Goal: Information Seeking & Learning: Learn about a topic

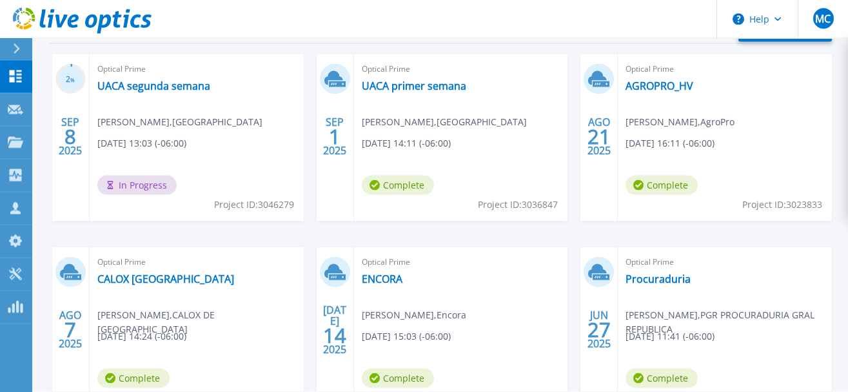
scroll to position [197, 0]
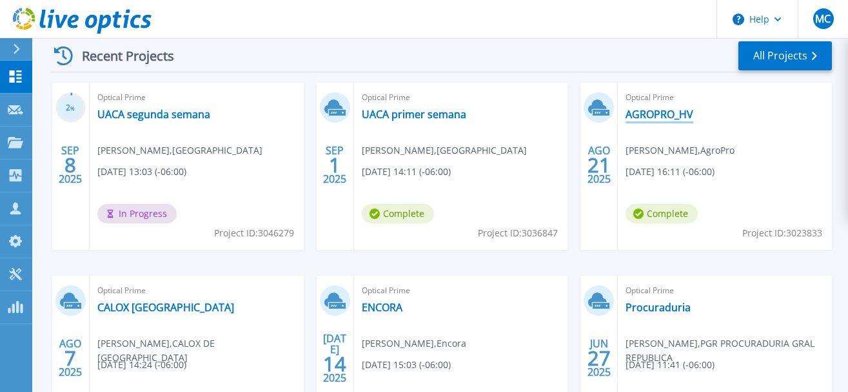
click at [682, 114] on link "AGROPRO_HV" at bounding box center [660, 114] width 68 height 13
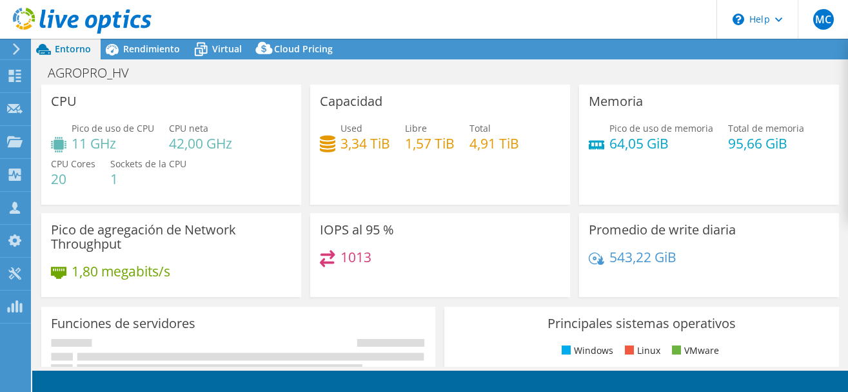
select select "USD"
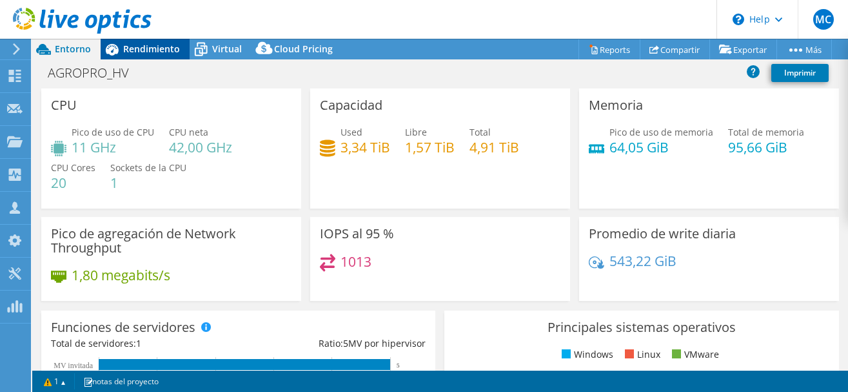
click at [166, 48] on span "Rendimiento" at bounding box center [151, 49] width 57 height 12
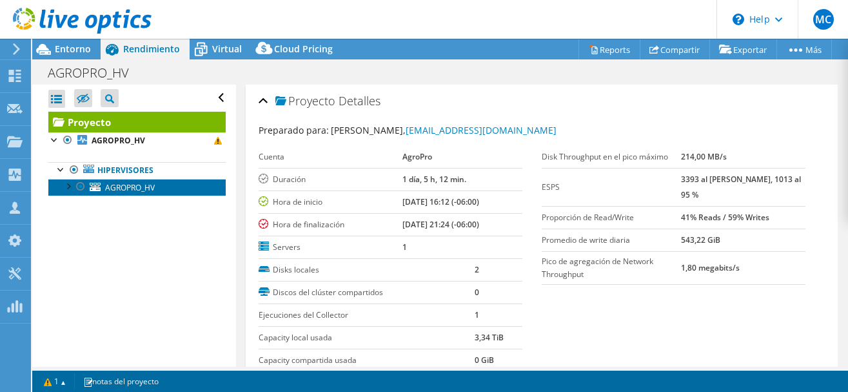
click at [124, 193] on link "AGROPRO_HV" at bounding box center [136, 187] width 177 height 17
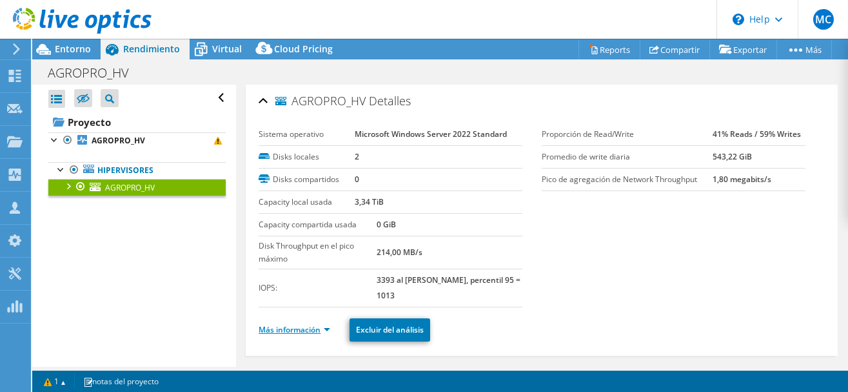
click at [301, 333] on link "Más información" at bounding box center [295, 329] width 72 height 11
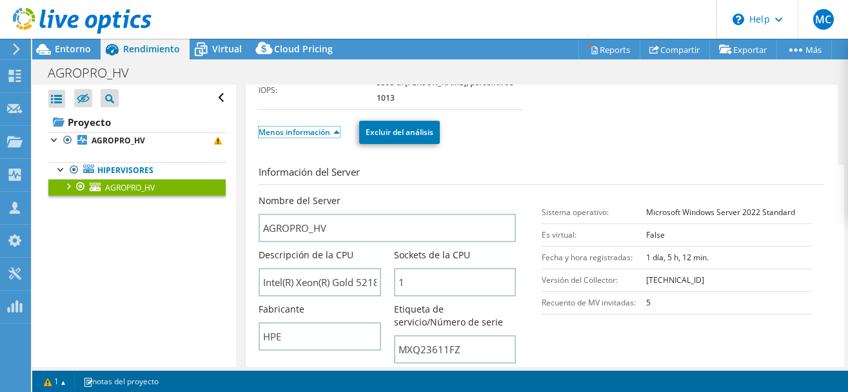
scroll to position [263, 0]
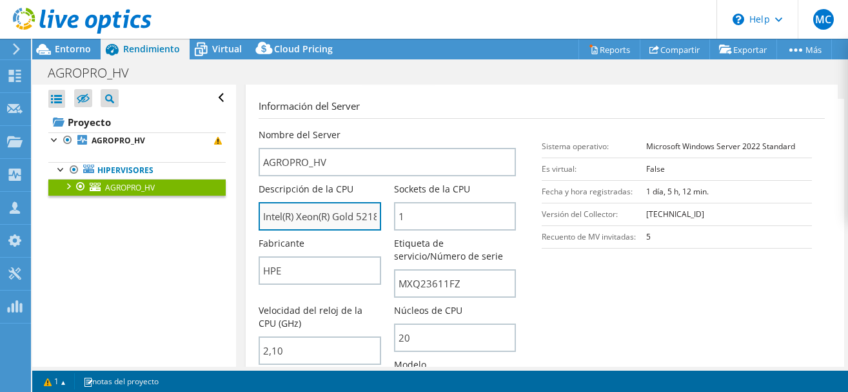
click at [357, 222] on input "Intel(R) Xeon(R) Gold 5218R CPU @ 2.10GHz" at bounding box center [320, 216] width 122 height 28
drag, startPoint x: 263, startPoint y: 214, endPoint x: 451, endPoint y: 215, distance: 187.7
click at [451, 128] on div "Nombre del Server AGROPRO_HV Descripción de la CPU Intel(R) Xeon(R) Gold 5218R …" at bounding box center [394, 128] width 270 height 0
click at [358, 213] on input "Intel(R) Xeon(R) Gold 5218R CPU @ 2.10GHz" at bounding box center [320, 216] width 122 height 28
click at [360, 213] on input "Intel(R) Xeon(R) Gold 5218R CPU @ 2.10GHz" at bounding box center [320, 216] width 122 height 28
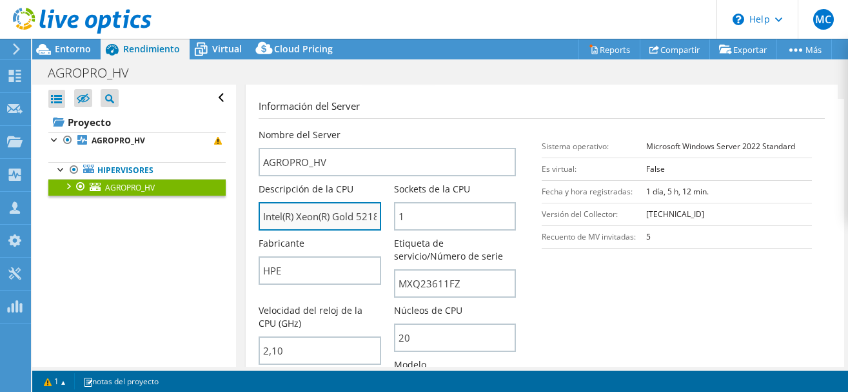
click at [360, 213] on input "Intel(R) Xeon(R) Gold 5218R CPU @ 2.10GHz" at bounding box center [320, 216] width 122 height 28
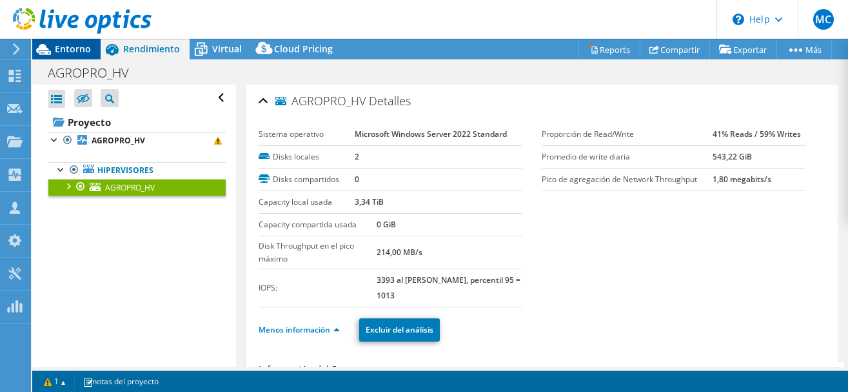
click at [66, 55] on div "Entorno" at bounding box center [66, 49] width 68 height 21
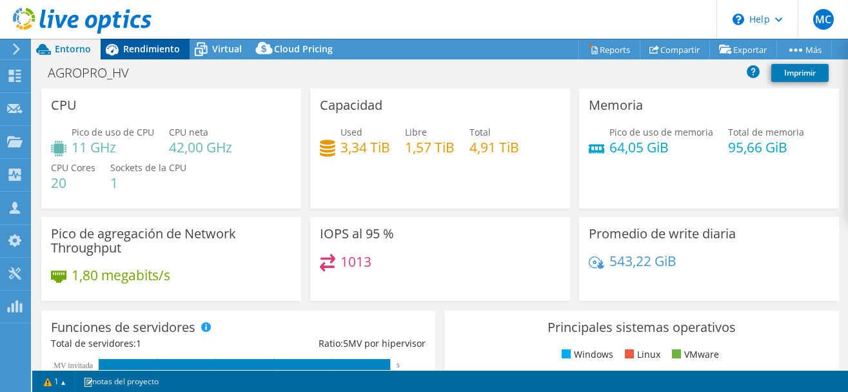
click at [187, 55] on div "Rendimiento" at bounding box center [145, 49] width 89 height 21
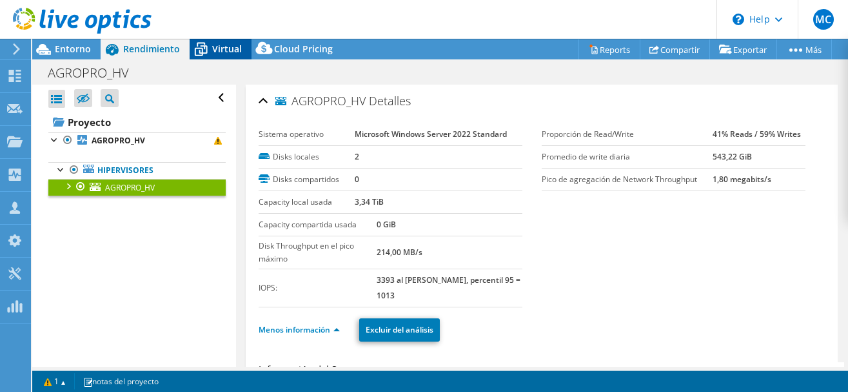
click at [210, 52] on icon at bounding box center [201, 49] width 23 height 23
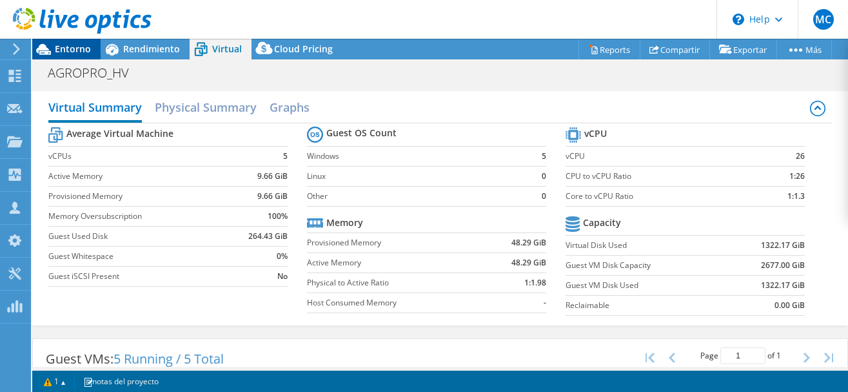
click at [68, 45] on span "Entorno" at bounding box center [73, 49] width 36 height 12
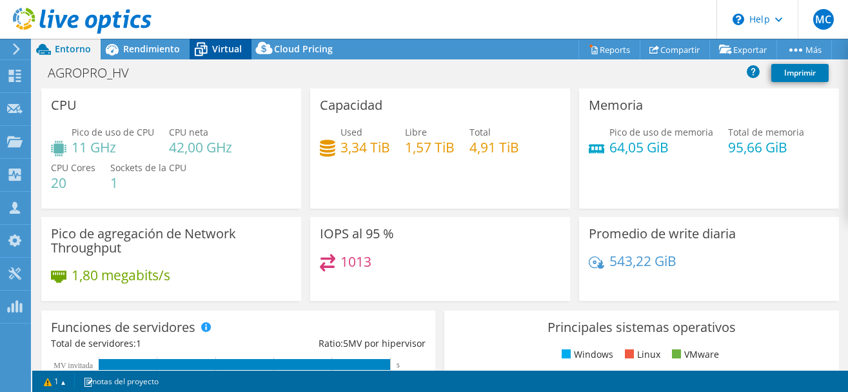
click at [217, 50] on span "Virtual" at bounding box center [227, 49] width 30 height 12
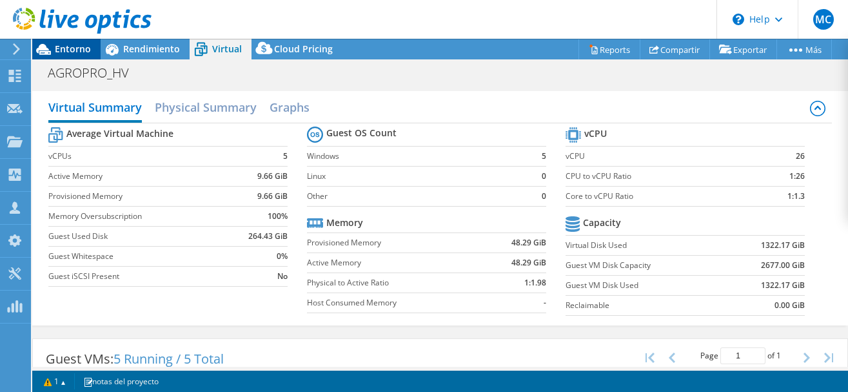
click at [79, 53] on span "Entorno" at bounding box center [73, 49] width 36 height 12
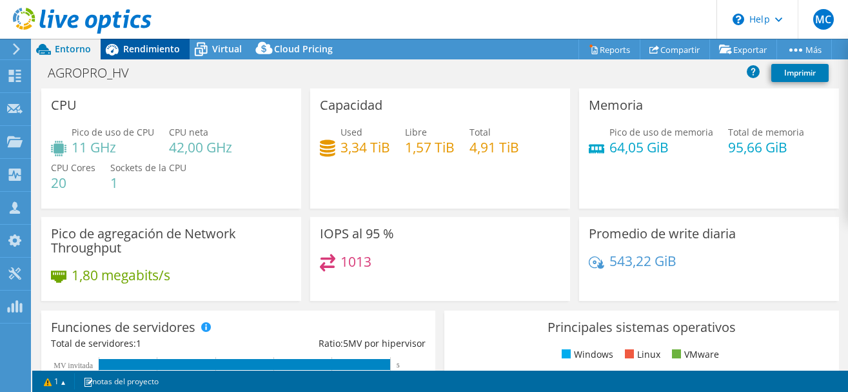
click at [139, 54] on span "Rendimiento" at bounding box center [151, 49] width 57 height 12
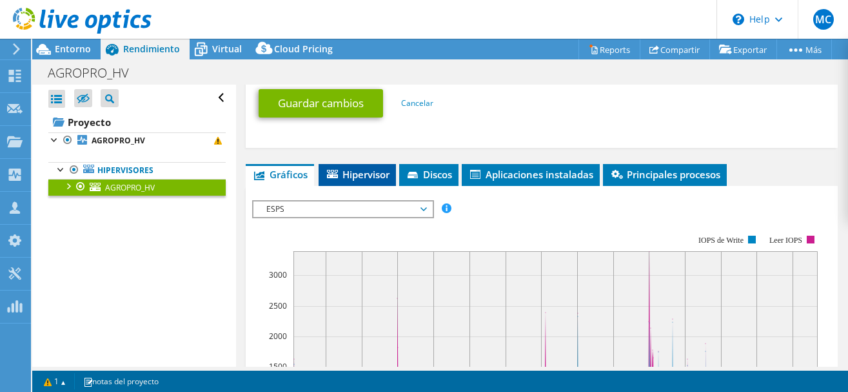
scroll to position [855, 0]
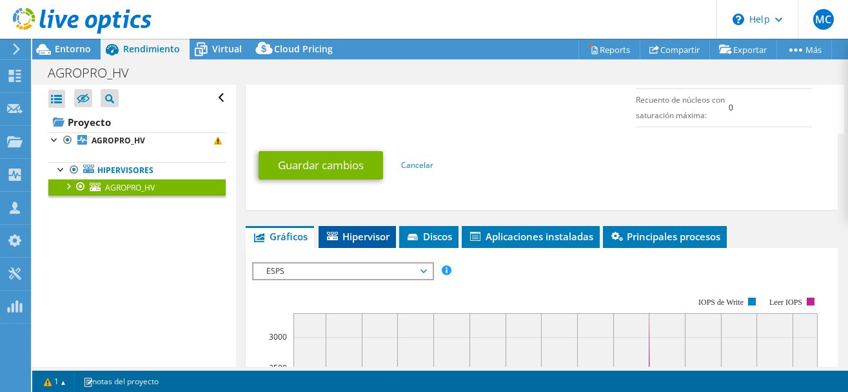
click at [377, 236] on span "Hipervisor" at bounding box center [357, 236] width 64 height 13
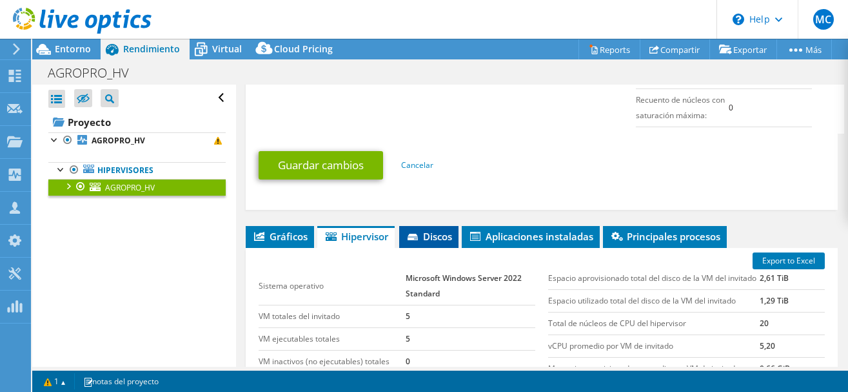
scroll to position [921, 0]
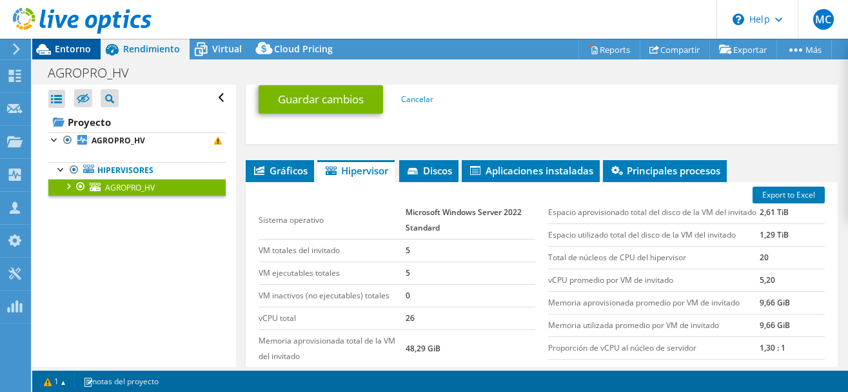
click at [59, 54] on span "Entorno" at bounding box center [73, 49] width 36 height 12
